Goal: Task Accomplishment & Management: Manage account settings

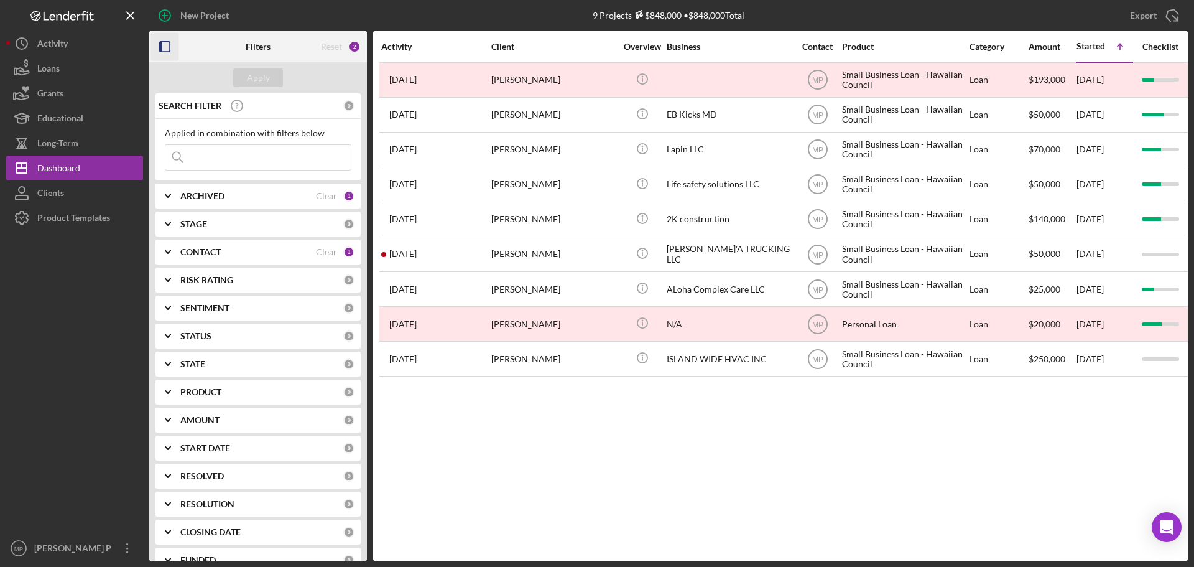
click at [167, 49] on icon "button" at bounding box center [165, 47] width 28 height 28
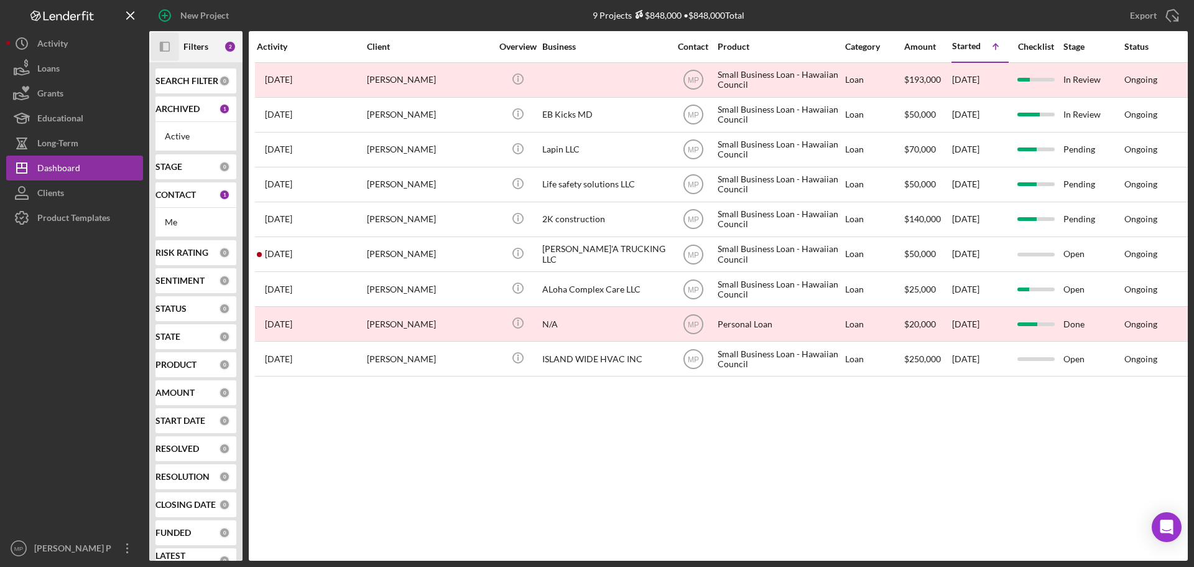
click at [167, 49] on icon "Icon/Panel Side Expand" at bounding box center [165, 47] width 28 height 28
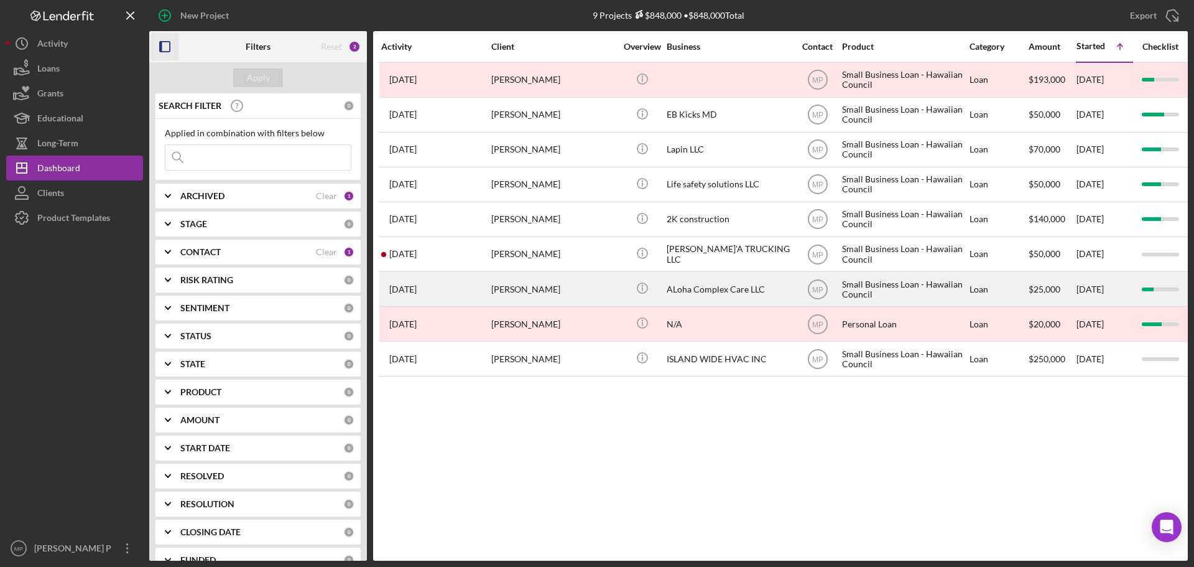
click at [724, 287] on div "ALoha Complex Care LLC" at bounding box center [729, 288] width 124 height 33
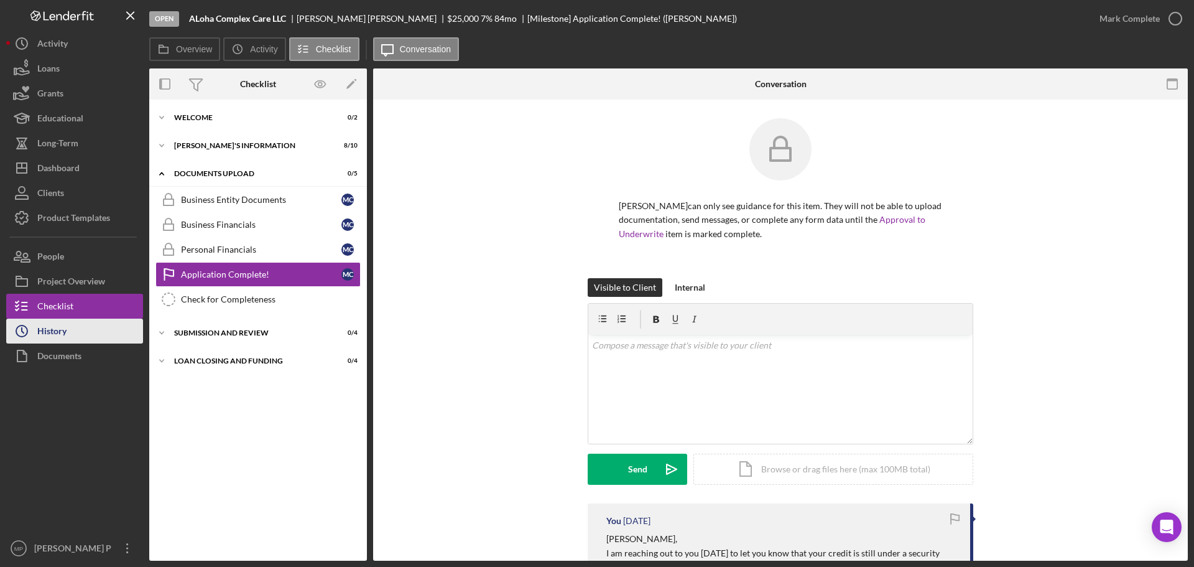
click at [66, 339] on div "History" at bounding box center [51, 332] width 29 height 28
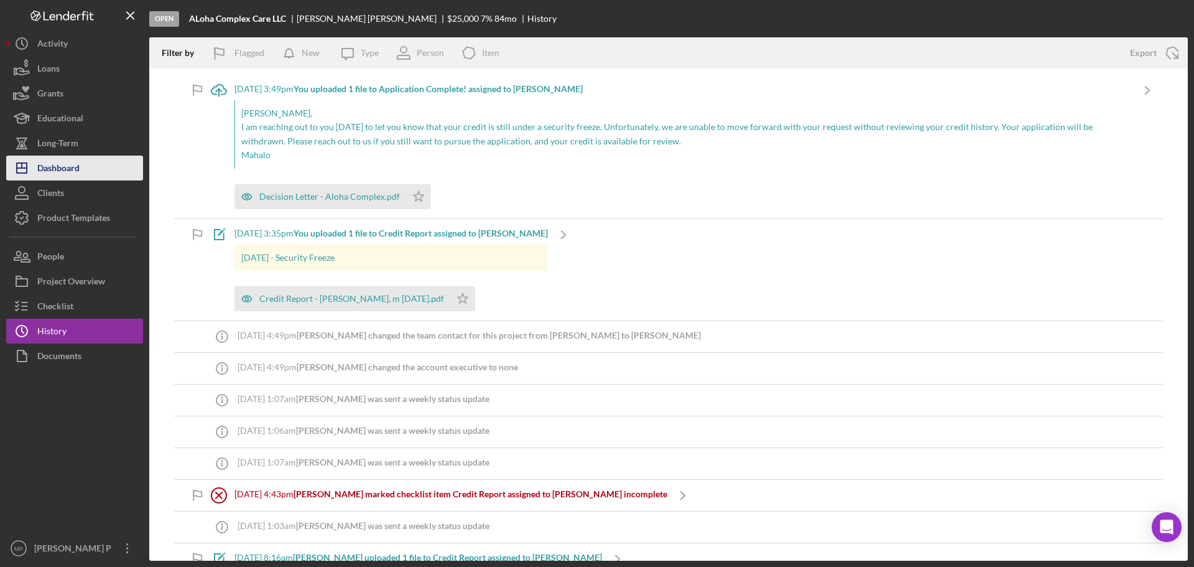
click at [96, 176] on button "Icon/Dashboard Dashboard" at bounding box center [74, 168] width 137 height 25
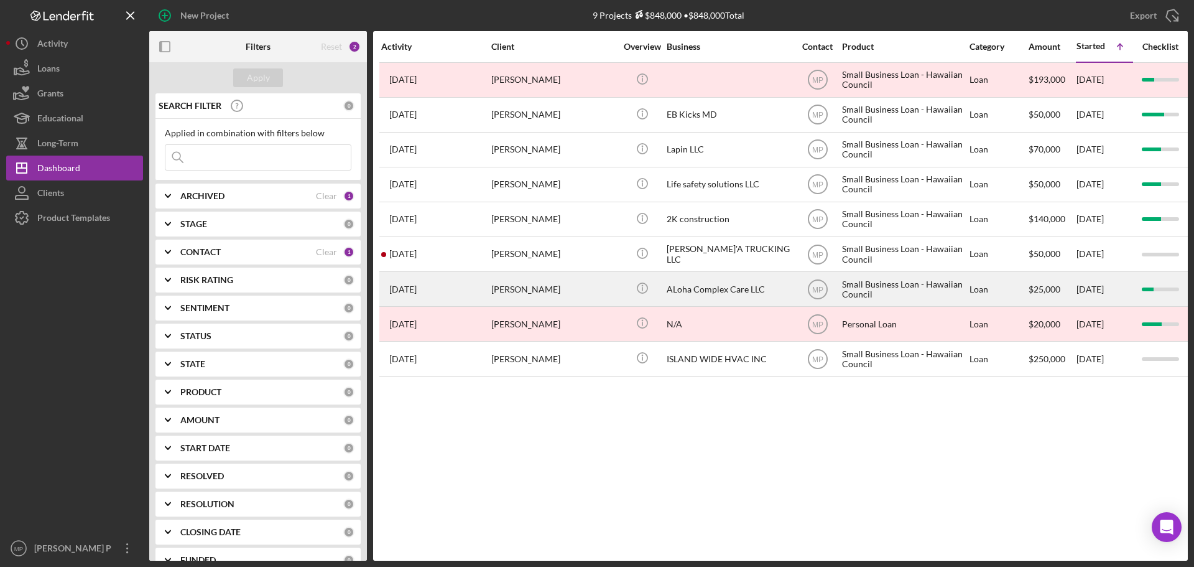
click at [669, 287] on div "ALoha Complex Care LLC" at bounding box center [729, 288] width 124 height 33
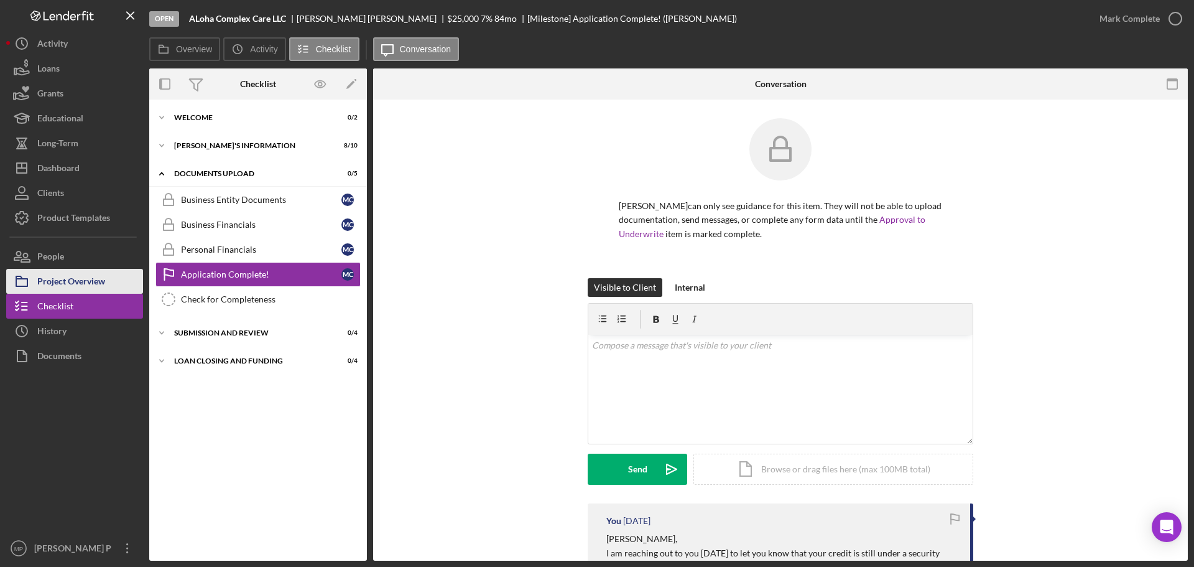
click at [97, 270] on div "Project Overview" at bounding box center [71, 283] width 68 height 28
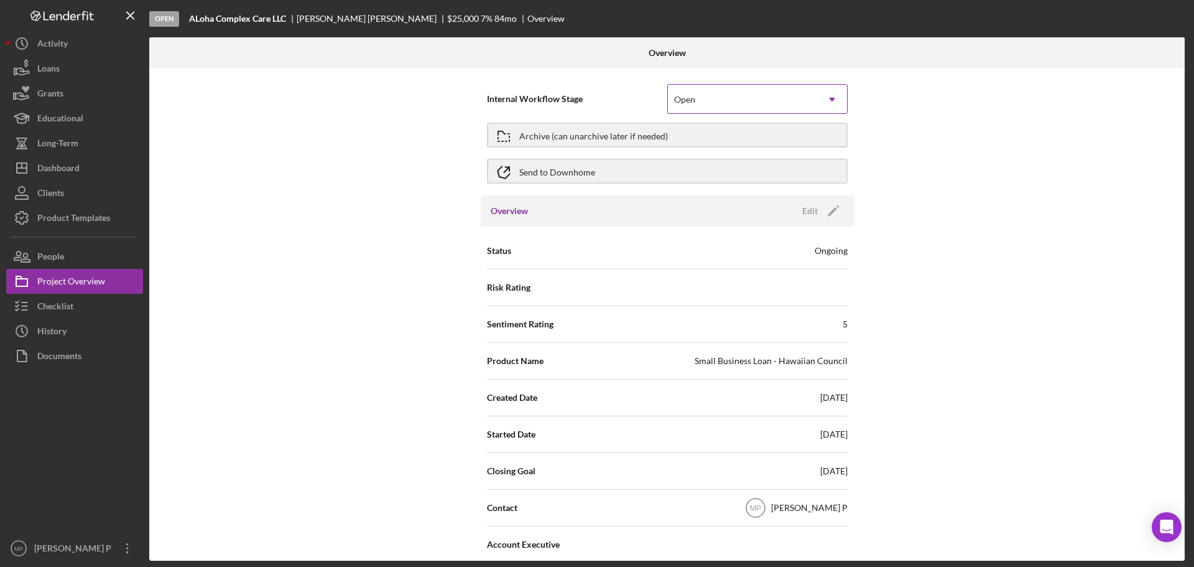
click at [839, 98] on icon "Icon/Dropdown Arrow" at bounding box center [832, 100] width 30 height 30
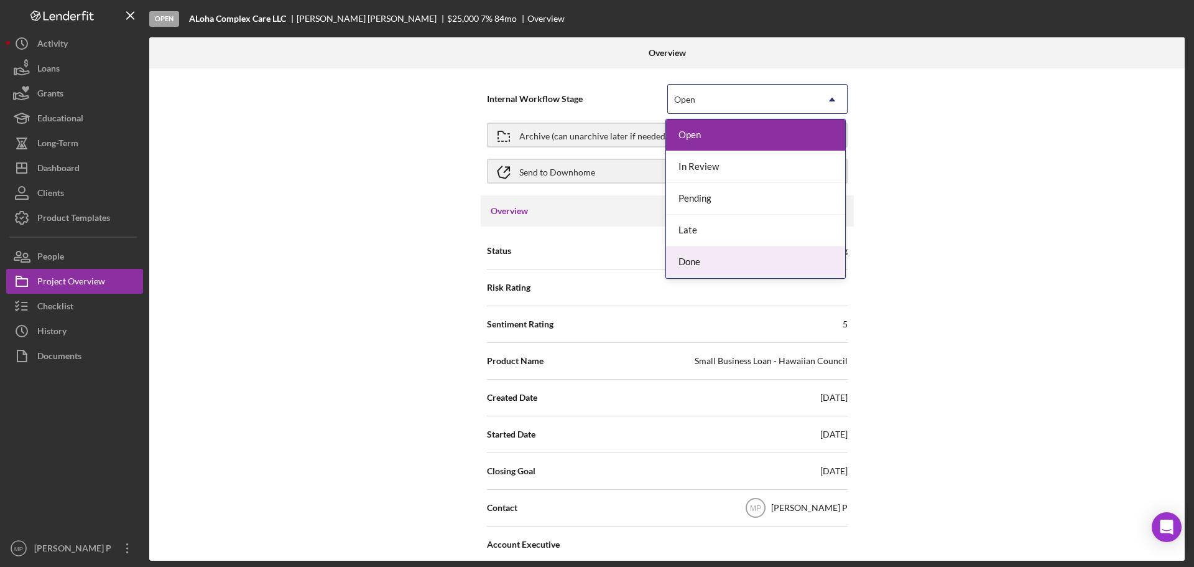
drag, startPoint x: 804, startPoint y: 262, endPoint x: 815, endPoint y: 237, distance: 27.0
click at [803, 262] on div "Done" at bounding box center [755, 262] width 179 height 32
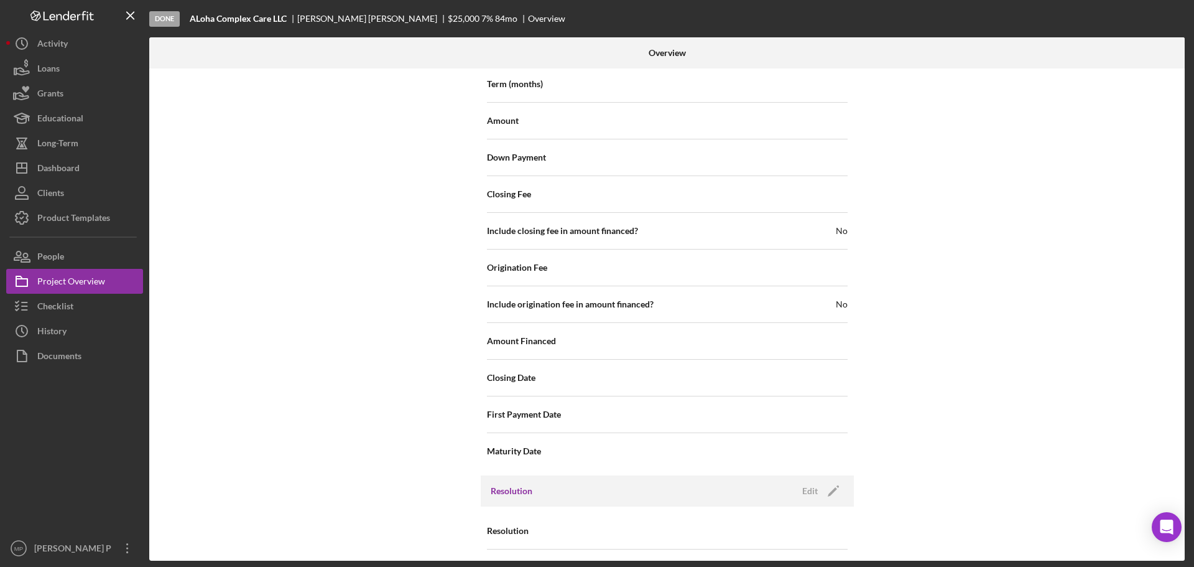
scroll to position [1368, 0]
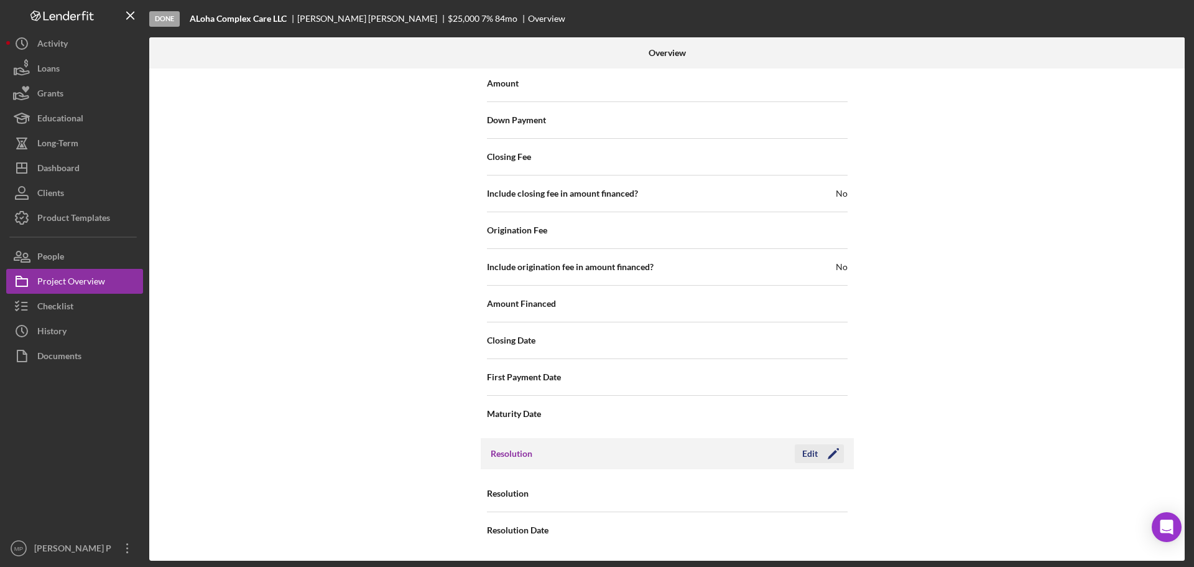
click at [818, 450] on icon "Icon/Edit" at bounding box center [833, 453] width 31 height 31
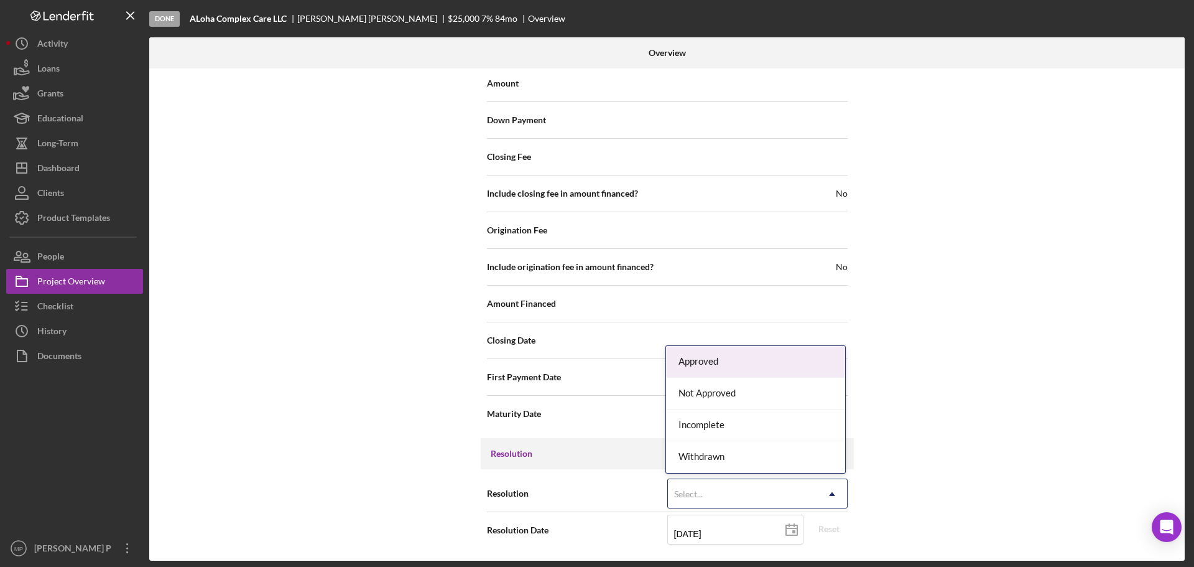
click at [838, 493] on icon "Icon/Dropdown Arrow" at bounding box center [832, 494] width 30 height 30
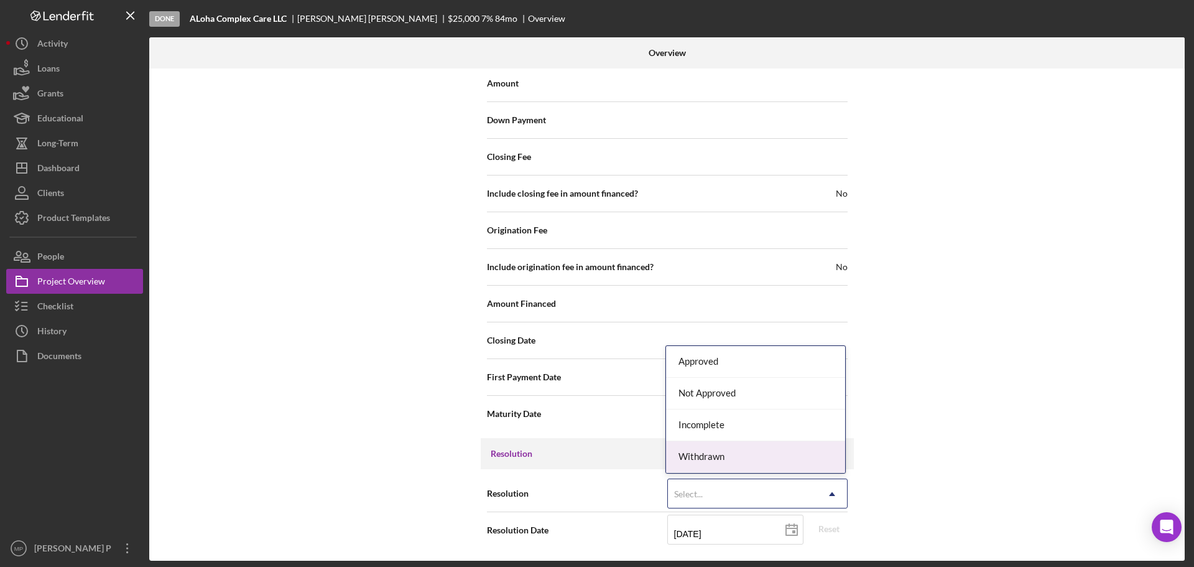
click at [816, 458] on div "Withdrawn" at bounding box center [755, 457] width 179 height 32
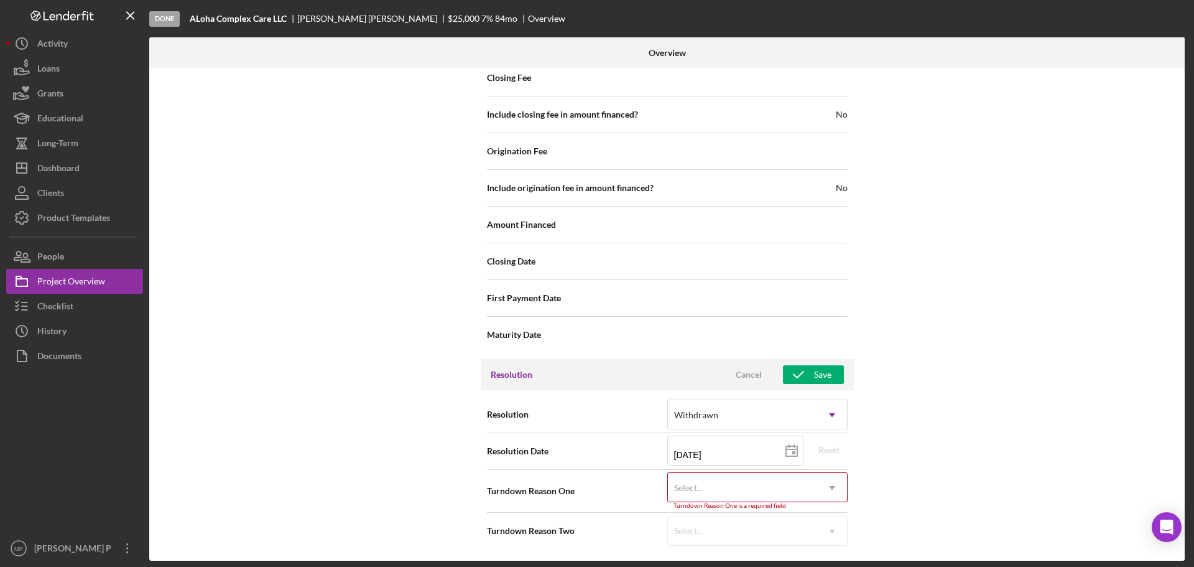
scroll to position [1448, 0]
click at [792, 451] on rect at bounding box center [793, 451] width 3 height 3
type input "[DATE]"
click at [830, 487] on use at bounding box center [832, 487] width 6 height 4
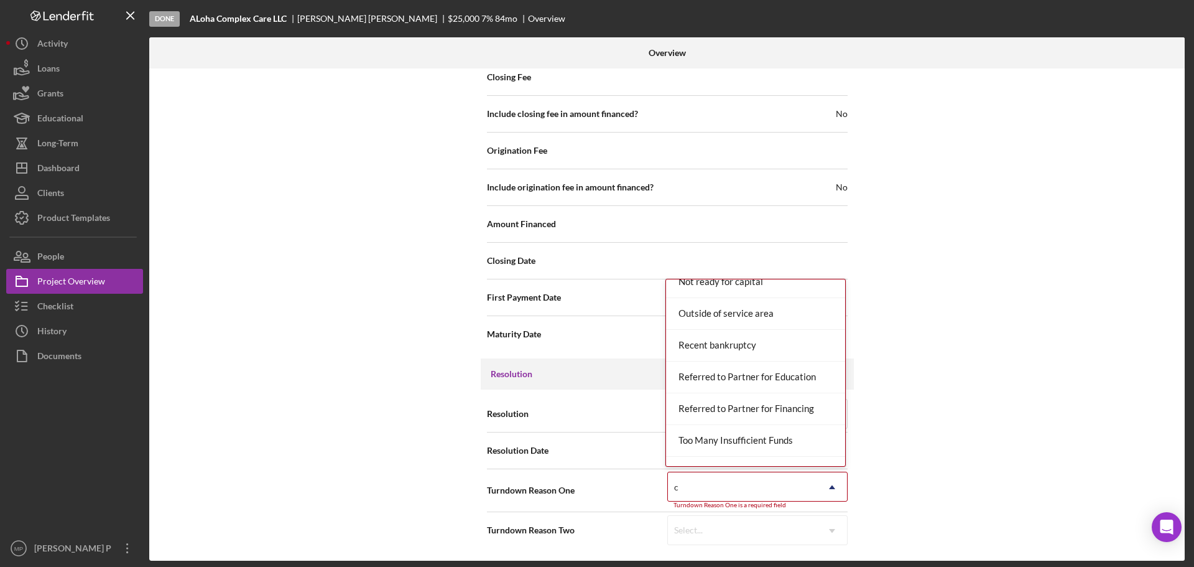
scroll to position [897, 0]
type input "c"
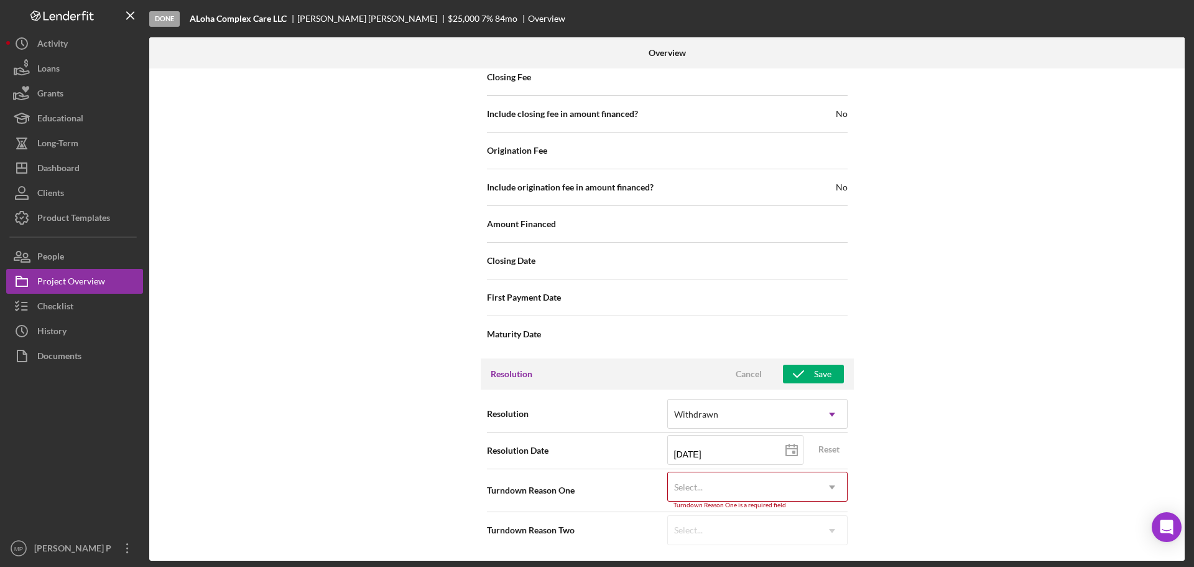
click at [833, 483] on icon "Icon/Dropdown Arrow" at bounding box center [832, 487] width 30 height 30
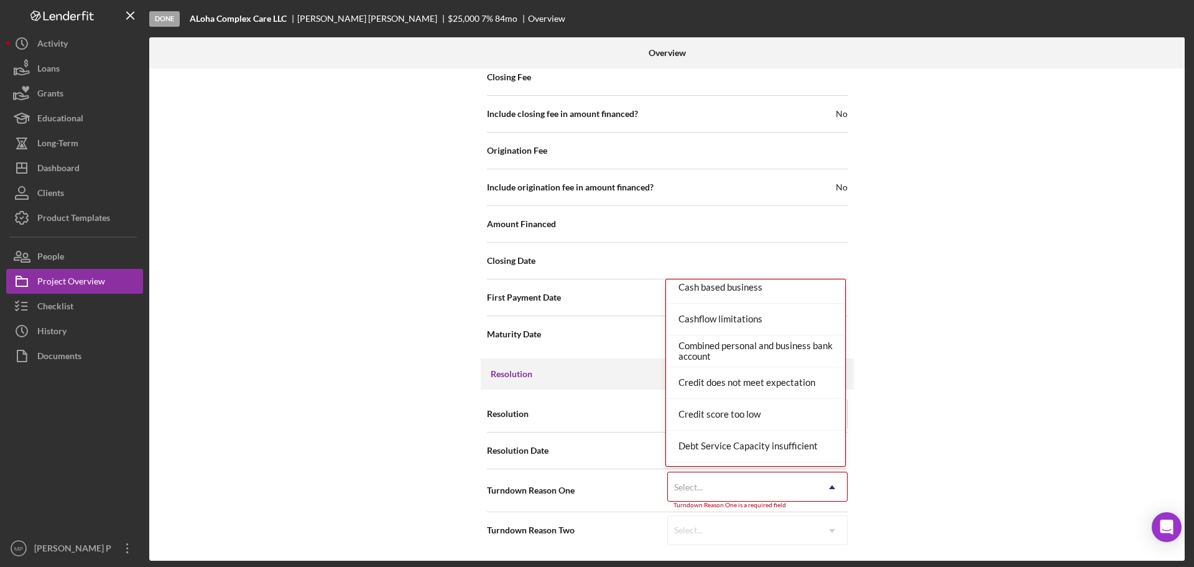
scroll to position [174, 0]
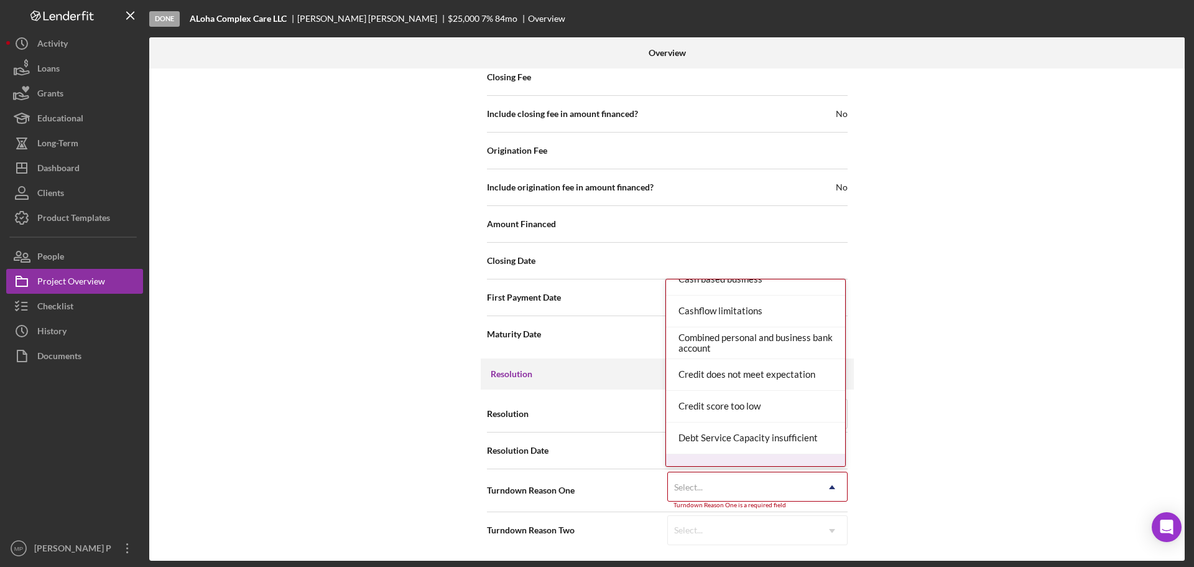
click at [783, 483] on div "Select..." at bounding box center [742, 487] width 149 height 29
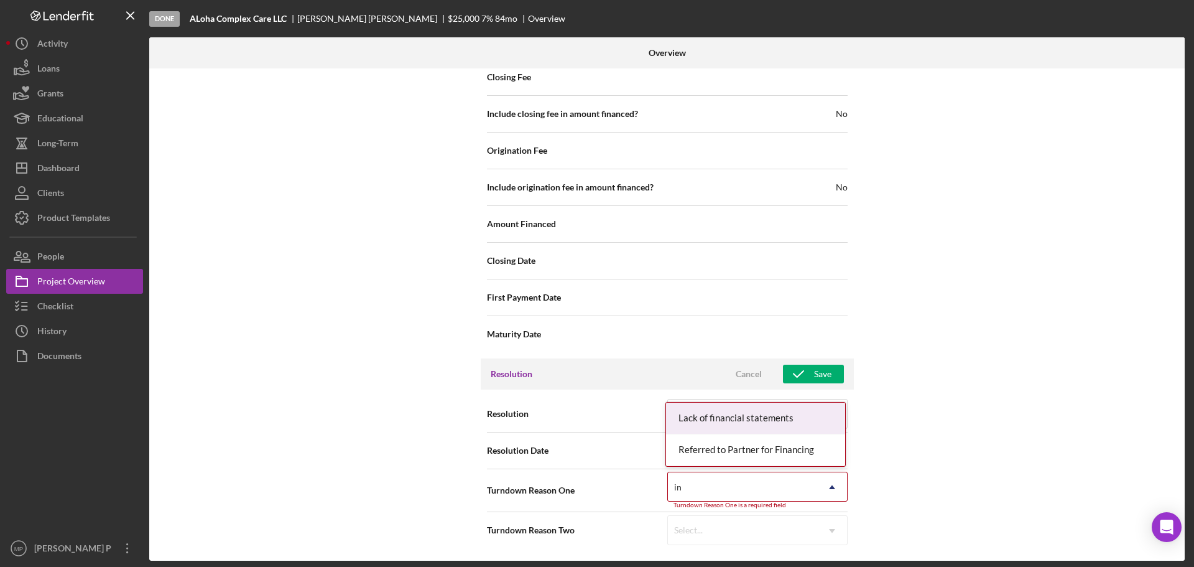
type input "i"
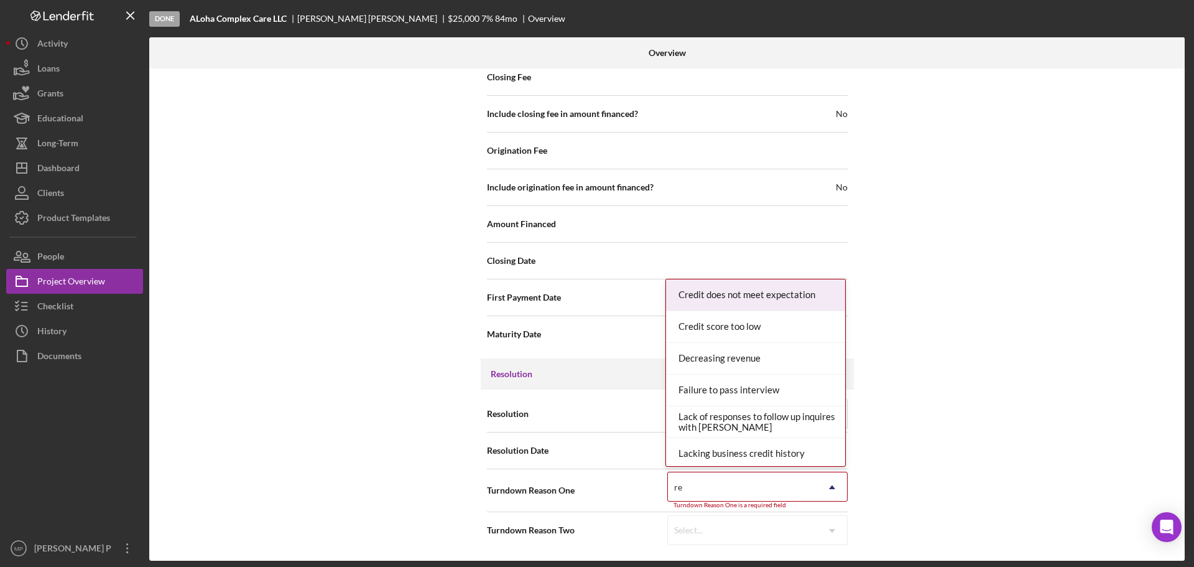
type input "res"
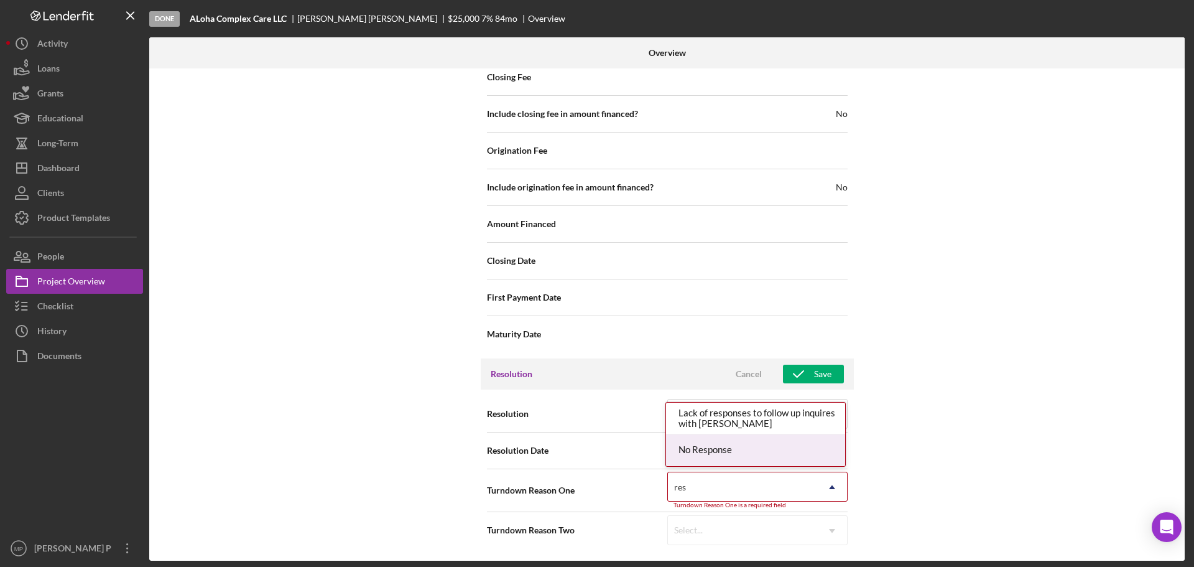
click at [750, 451] on div "No Response" at bounding box center [755, 450] width 179 height 32
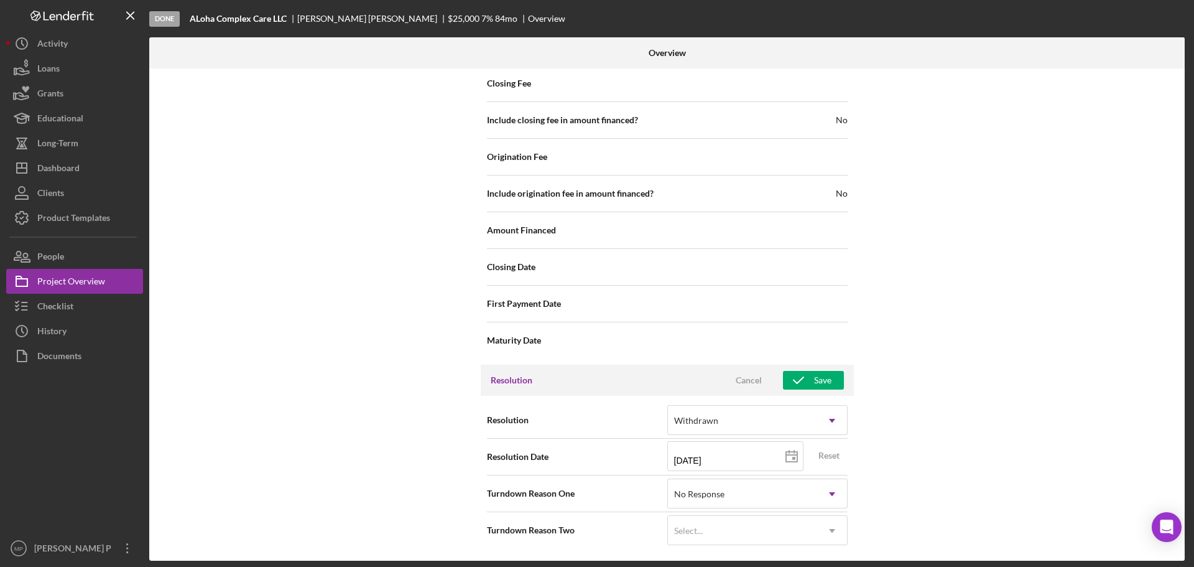
scroll to position [1442, 0]
click at [817, 382] on div "Save" at bounding box center [822, 380] width 17 height 19
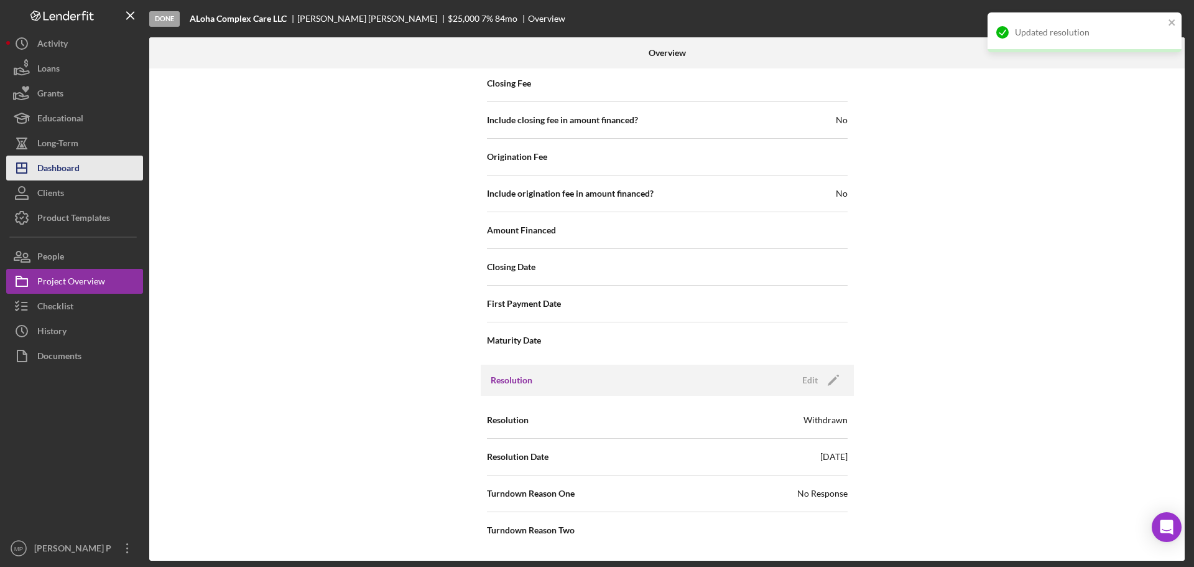
click at [86, 168] on button "Icon/Dashboard Dashboard" at bounding box center [74, 168] width 137 height 25
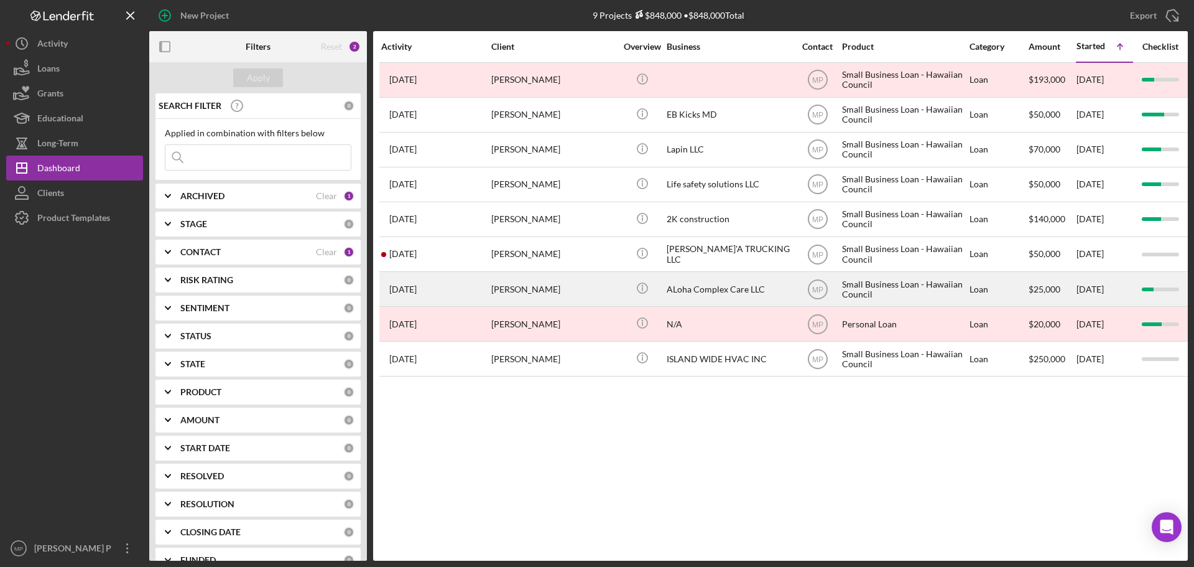
click at [730, 290] on div "ALoha Complex Care LLC" at bounding box center [729, 288] width 124 height 33
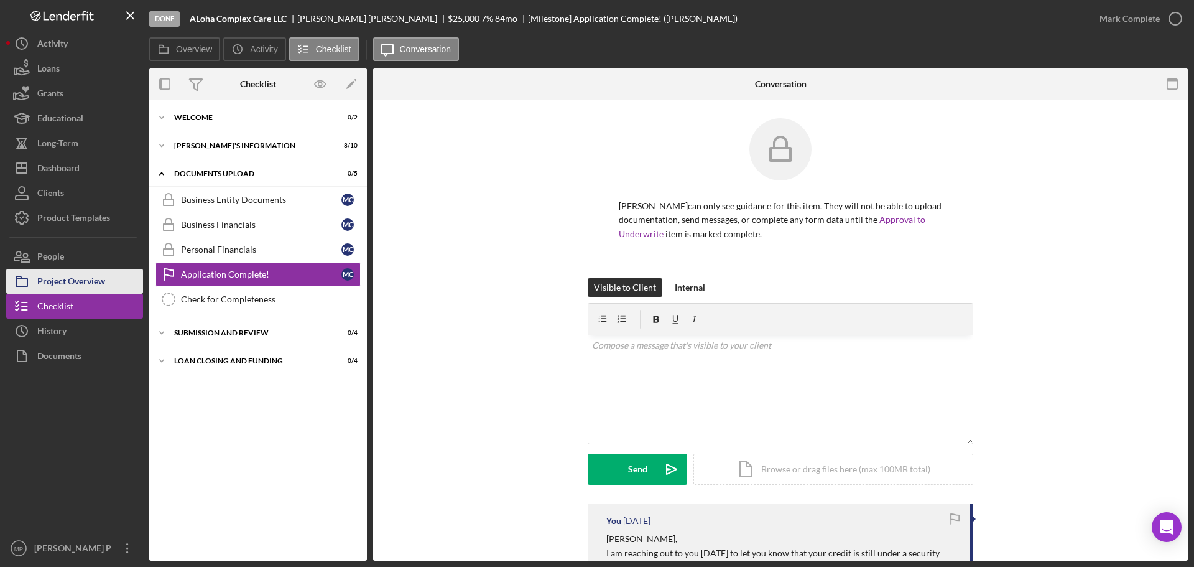
click at [68, 284] on div "Project Overview" at bounding box center [71, 283] width 68 height 28
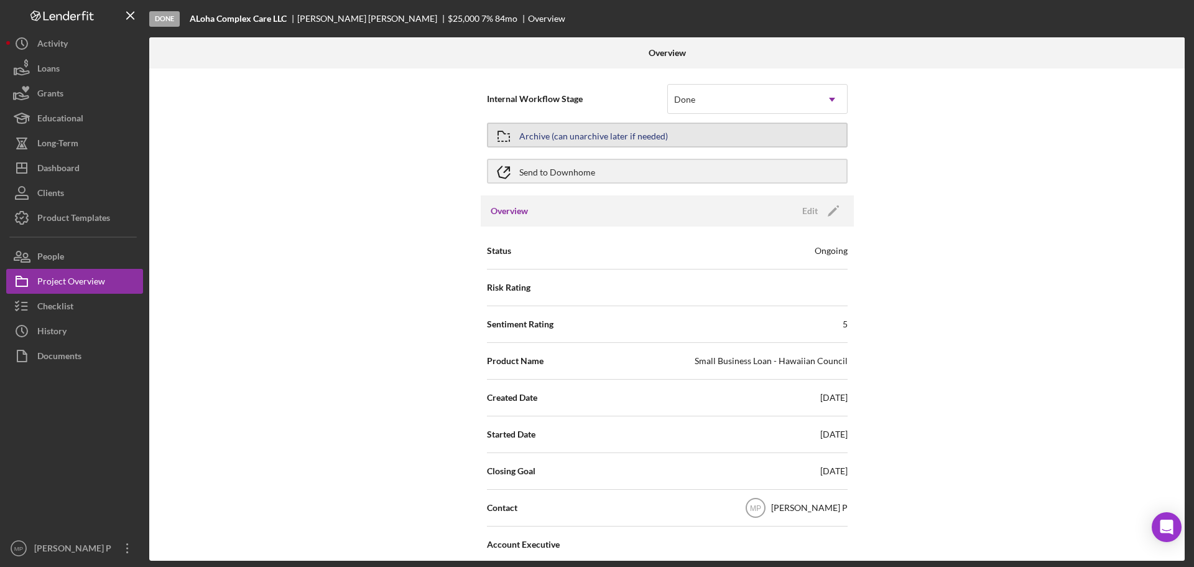
click at [565, 141] on div "Archive (can unarchive later if needed)" at bounding box center [593, 135] width 149 height 22
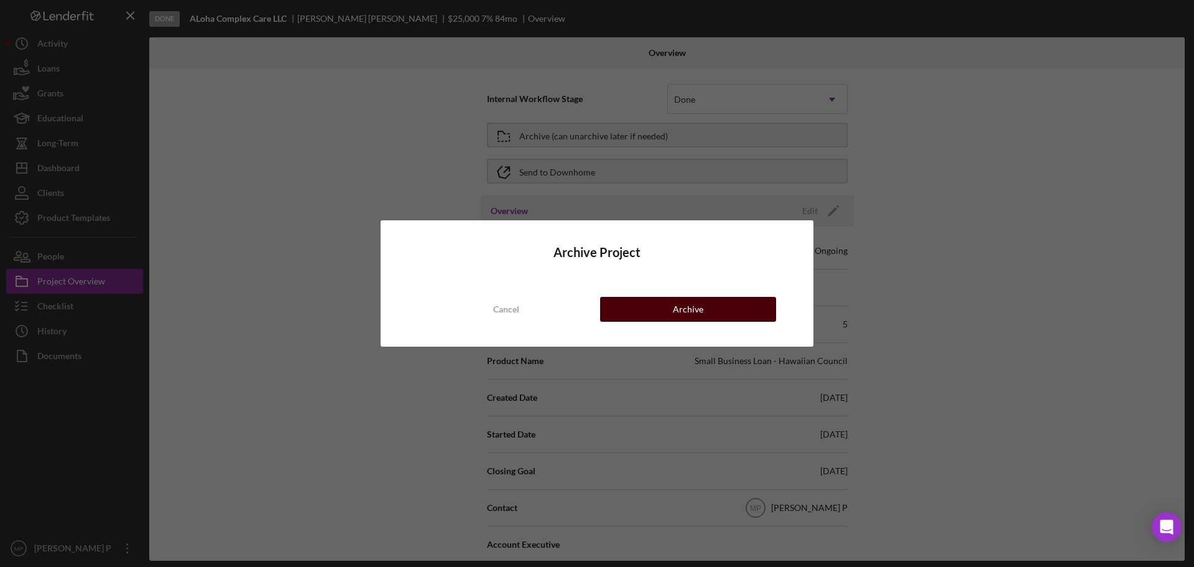
drag, startPoint x: 692, startPoint y: 305, endPoint x: 924, endPoint y: 257, distance: 237.0
click at [692, 306] on div "Archive" at bounding box center [688, 309] width 30 height 25
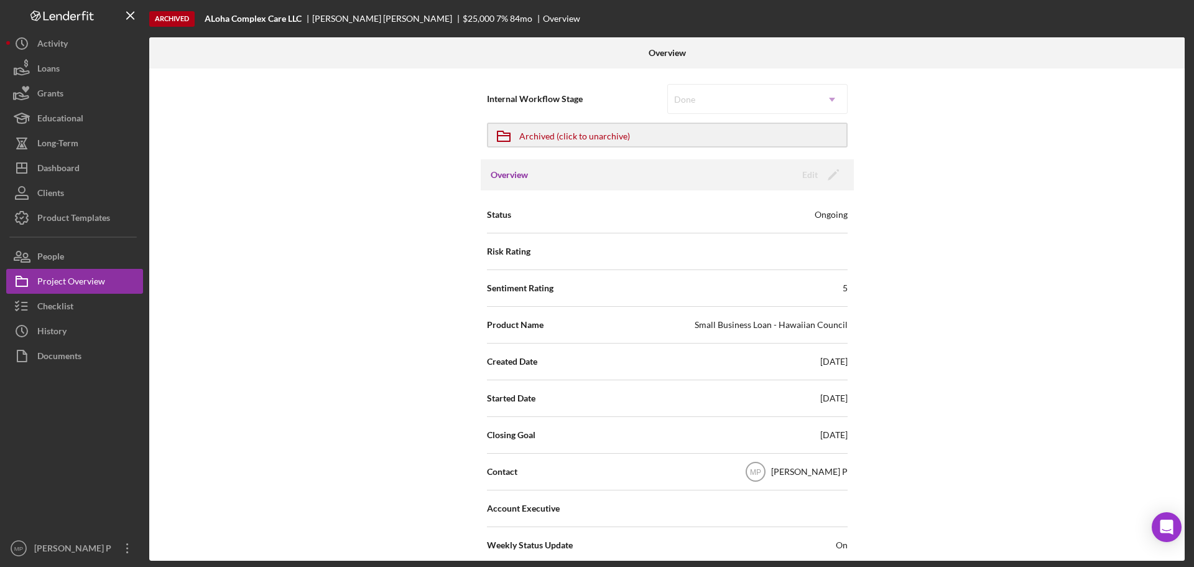
drag, startPoint x: 1056, startPoint y: 336, endPoint x: 947, endPoint y: 241, distance: 144.1
click at [1056, 337] on div "Internal Workflow Stage Done Icon/Dropdown Arrow Icon/Archived Archived (click …" at bounding box center [667, 314] width 1036 height 492
click at [85, 168] on button "Icon/Dashboard Dashboard" at bounding box center [74, 168] width 137 height 25
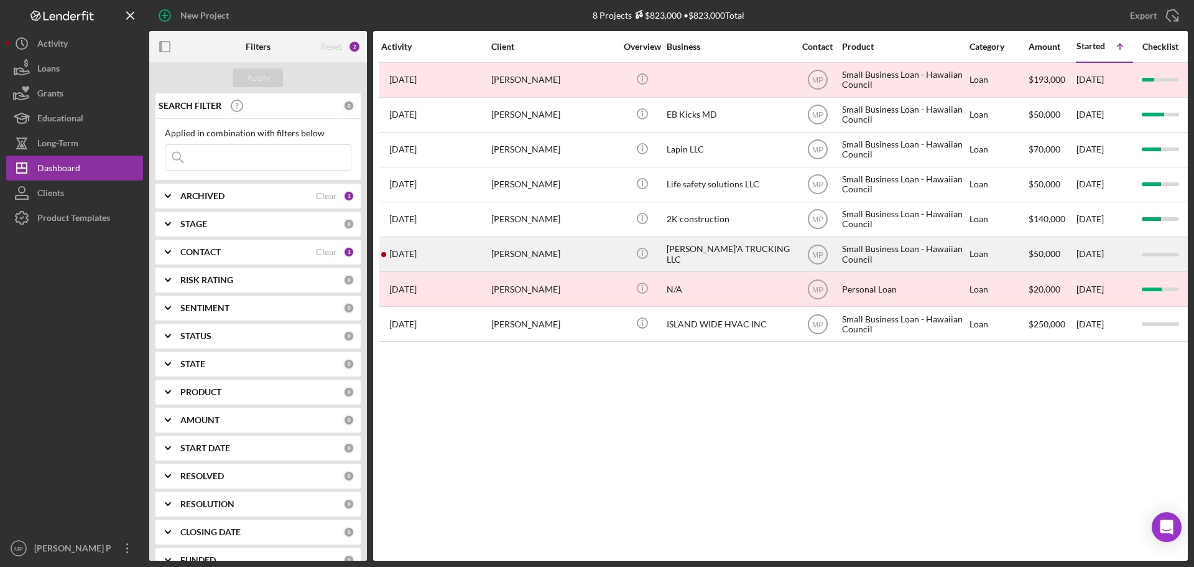
click at [730, 254] on div "[PERSON_NAME]'A TRUCKING LLC" at bounding box center [729, 254] width 124 height 33
